Goal: Answer question/provide support

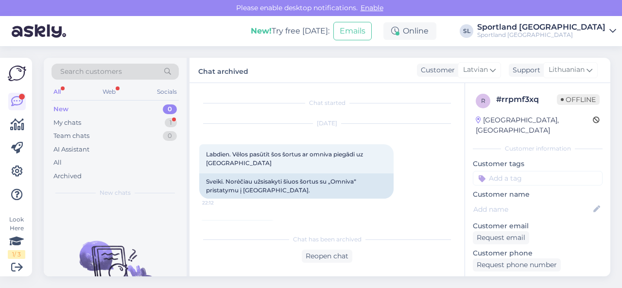
scroll to position [1441, 0]
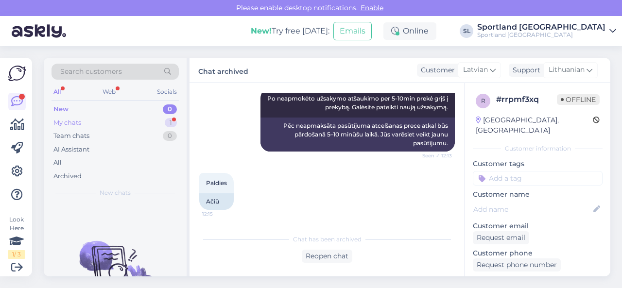
click at [155, 117] on div "My chats 1" at bounding box center [115, 123] width 127 height 14
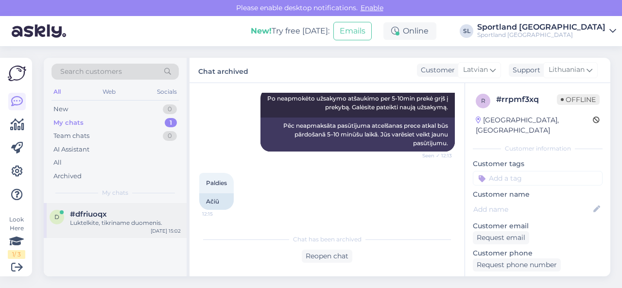
click at [129, 219] on div "Luktelkite, tikriname duomenis." at bounding box center [125, 223] width 111 height 9
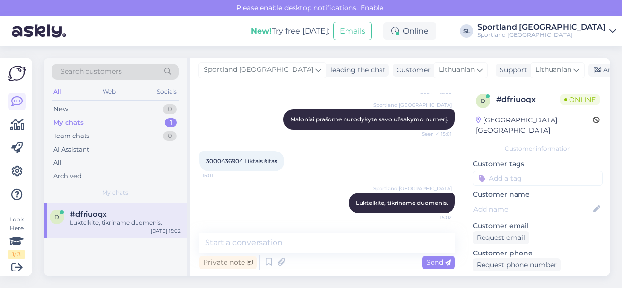
scroll to position [127, 0]
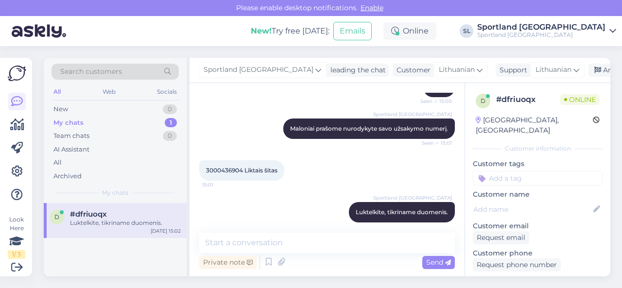
click at [231, 167] on span "3000436904 Liktais šitas" at bounding box center [241, 170] width 71 height 7
copy span "3000436904"
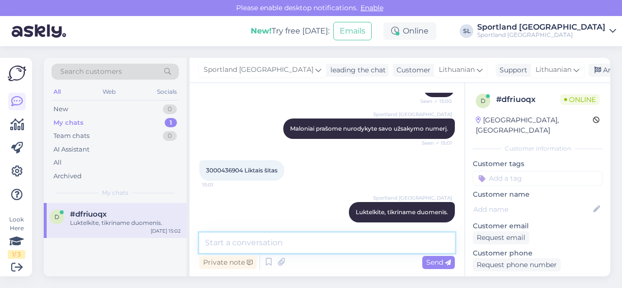
click at [366, 240] on textarea at bounding box center [327, 243] width 256 height 20
paste textarea "NIKE V5 RNR SKU: 27061703255 SPO: HQ7901_002 Avalynės dydis:39"
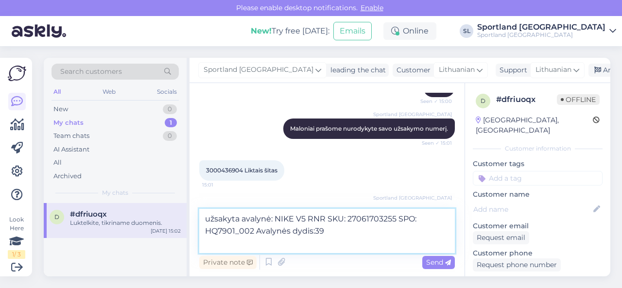
click at [263, 243] on textarea "užsakyta avalynė: NIKE V5 RNR SKU: 27061703255 SPO: HQ7901_002 Avalynės dydis:39" at bounding box center [327, 231] width 256 height 44
paste textarea "05757996430723"
type textarea "užsakyta avalynė: NIKE V5 RNR SKU: 27061703255 SPO: HQ7901_002 Avalynės dydis:3…"
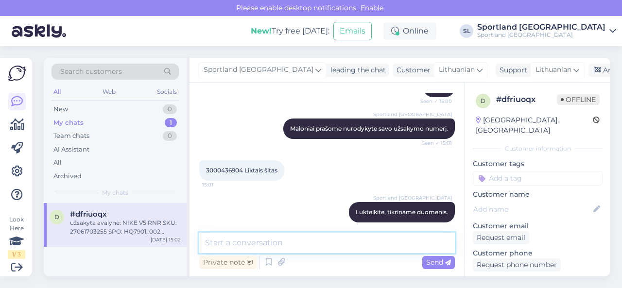
scroll to position [195, 0]
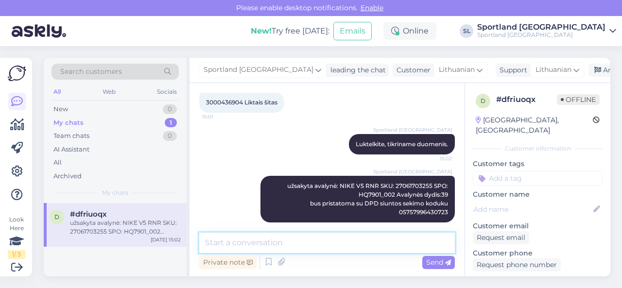
click at [273, 245] on textarea at bounding box center [327, 243] width 256 height 20
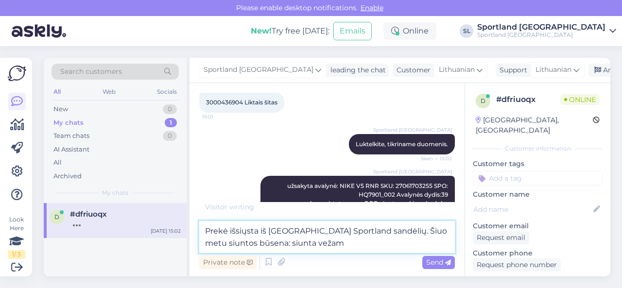
type textarea "Prekė išsiųsta iš [GEOGRAPHIC_DATA] Sportland sandėlių. Šiuo metu siuntos būsen…"
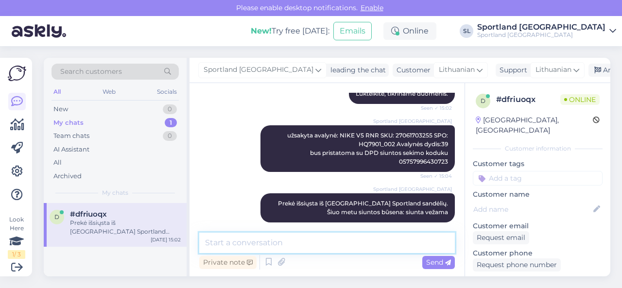
scroll to position [256, 0]
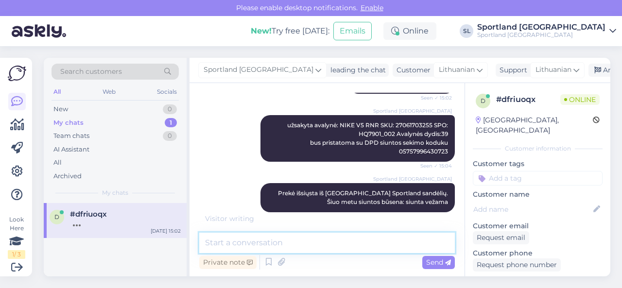
click at [296, 247] on textarea at bounding box center [327, 243] width 256 height 20
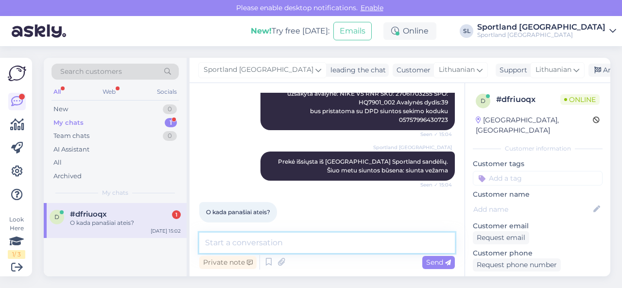
click at [321, 246] on textarea at bounding box center [327, 243] width 256 height 20
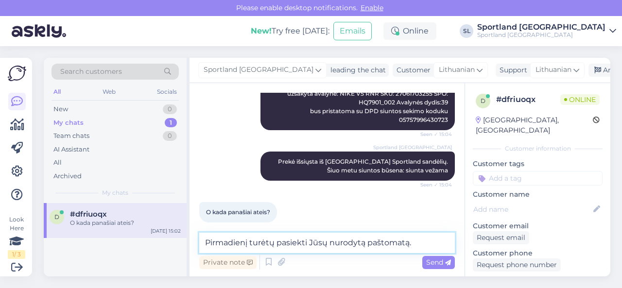
type textarea "Pirmadienį turėtų pasiekti Jūsų nurodytą paštomatą."
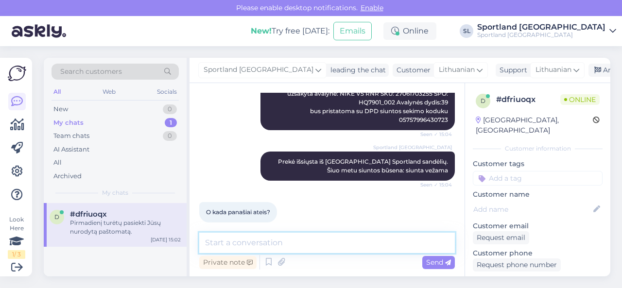
scroll to position [329, 0]
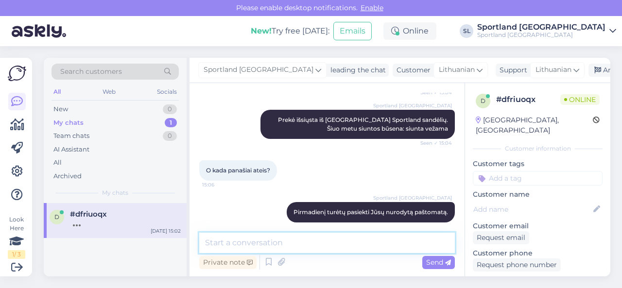
click at [308, 243] on textarea at bounding box center [327, 243] width 256 height 20
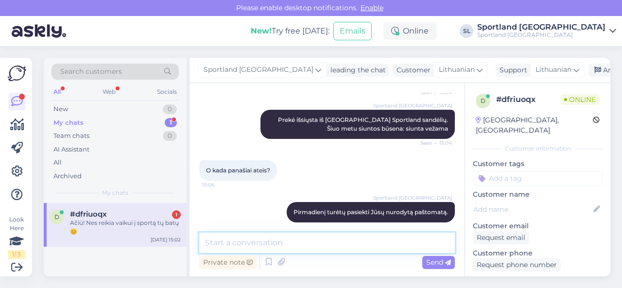
scroll to position [371, 0]
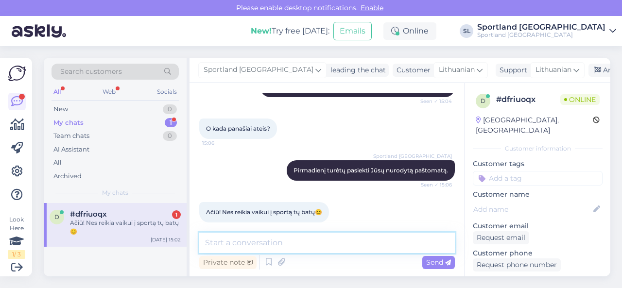
click at [277, 246] on textarea at bounding box center [327, 243] width 256 height 20
click at [290, 243] on textarea at bounding box center [327, 243] width 256 height 20
type textarea "Dėkojame, jog renkatės SPORTLAND."
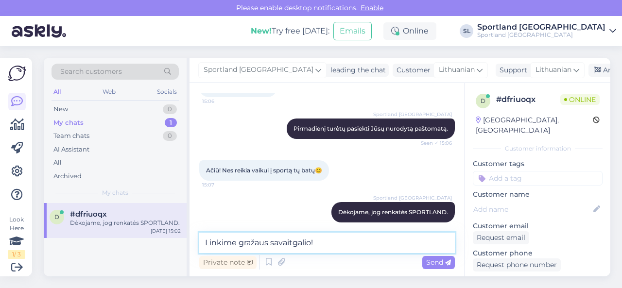
type textarea "Linkime gražaus savaitgalio!"
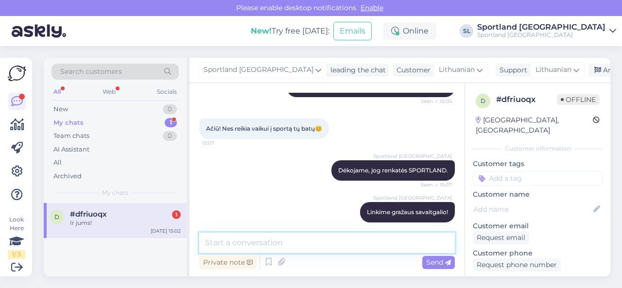
scroll to position [496, 0]
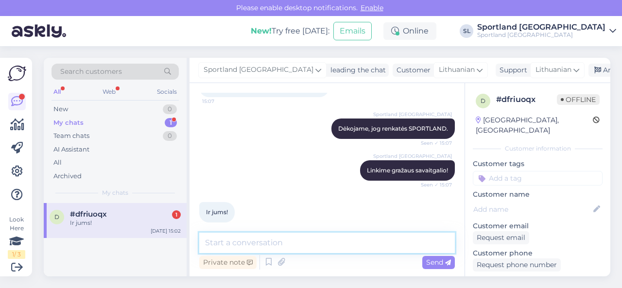
click at [295, 244] on textarea at bounding box center [327, 243] width 256 height 20
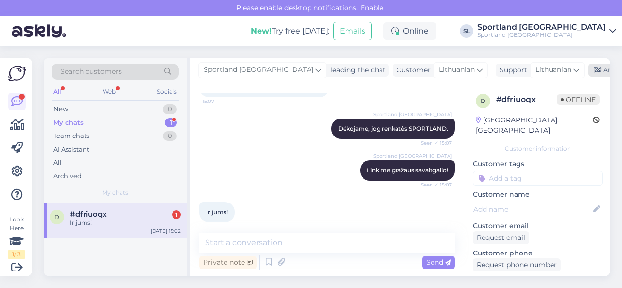
click at [589, 66] on div "Archive chat" at bounding box center [619, 70] width 61 height 13
